Goal: Navigation & Orientation: Find specific page/section

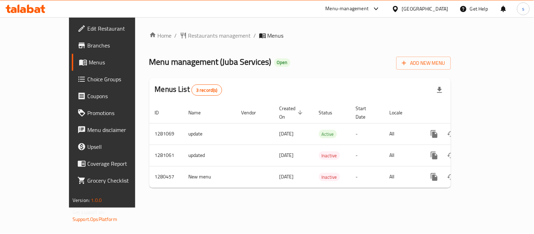
click at [438, 11] on div "[GEOGRAPHIC_DATA]" at bounding box center [425, 9] width 46 height 8
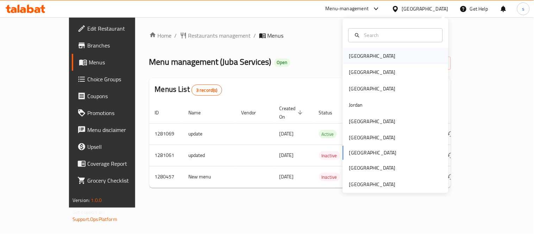
click at [357, 53] on div "[GEOGRAPHIC_DATA]" at bounding box center [372, 56] width 46 height 8
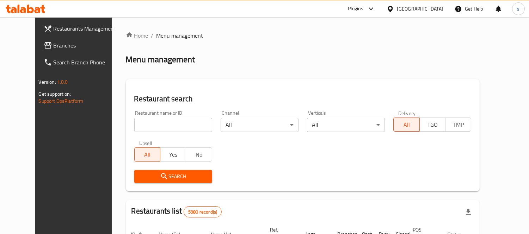
click at [54, 41] on span "Branches" at bounding box center [86, 45] width 64 height 8
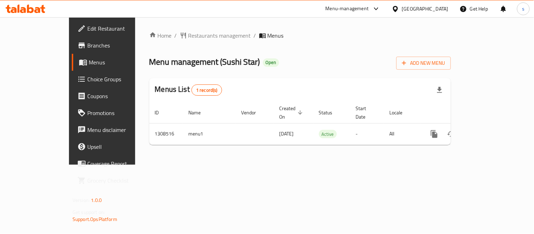
click at [87, 46] on span "Branches" at bounding box center [119, 45] width 65 height 8
click at [381, 9] on icon at bounding box center [376, 9] width 8 height 8
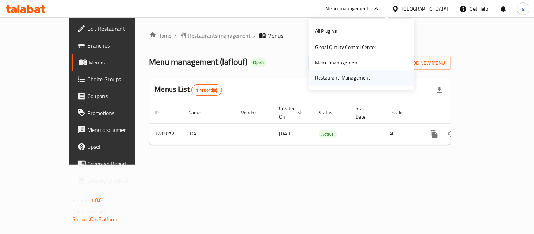
click at [376, 75] on div "Restaurant-Management" at bounding box center [362, 78] width 106 height 16
